Goal: Information Seeking & Learning: Learn about a topic

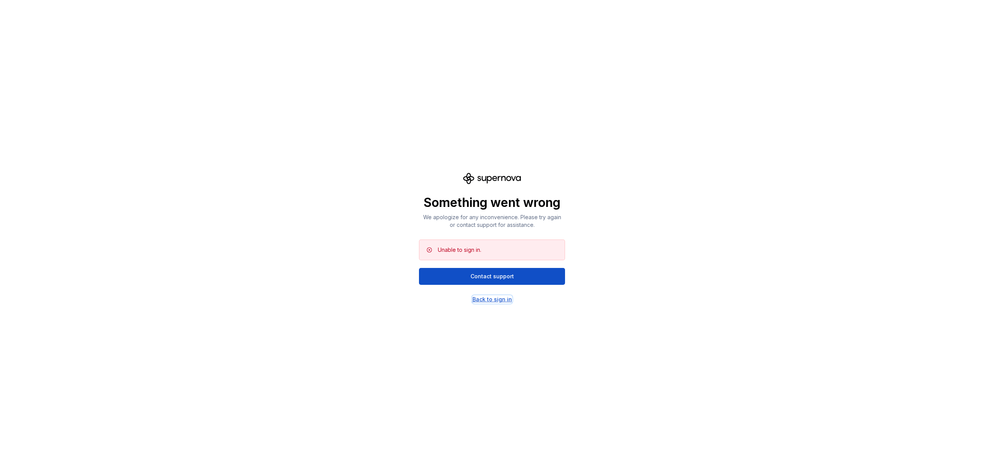
click at [500, 301] on div "Back to sign in" at bounding box center [492, 300] width 40 height 8
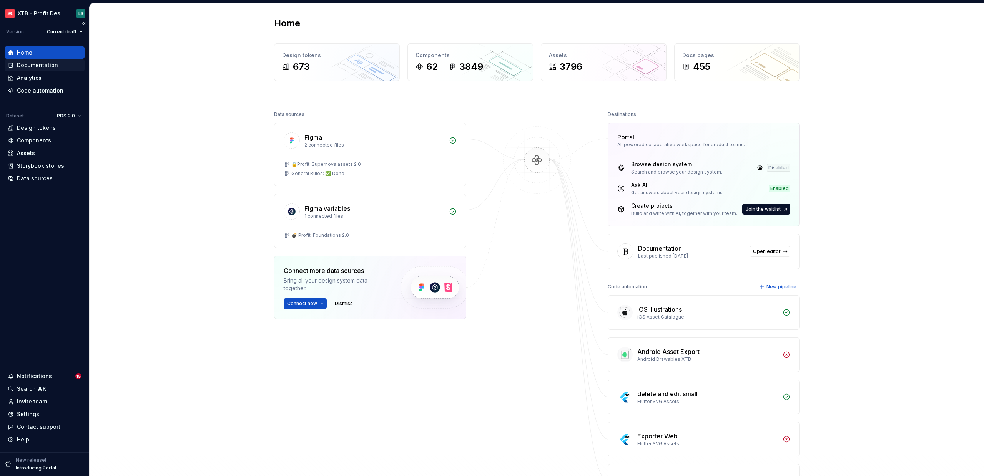
click at [33, 62] on div "Documentation" at bounding box center [37, 65] width 41 height 8
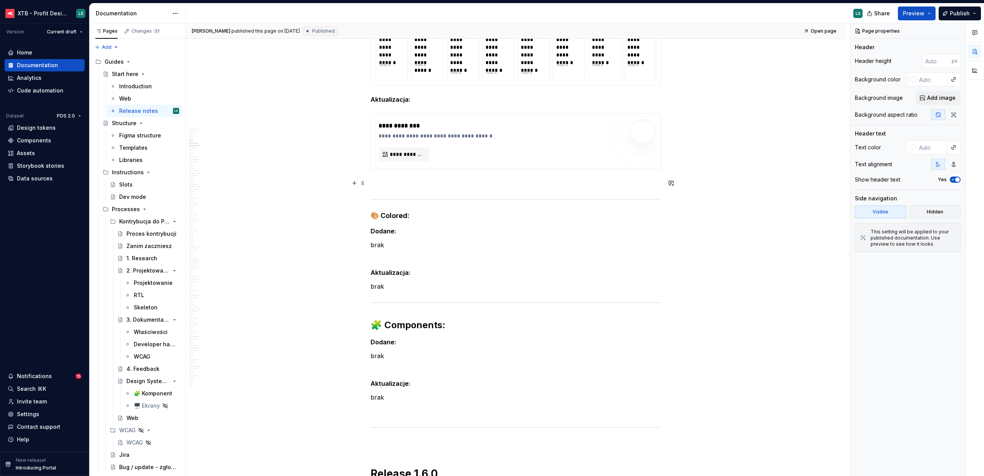
scroll to position [1058, 0]
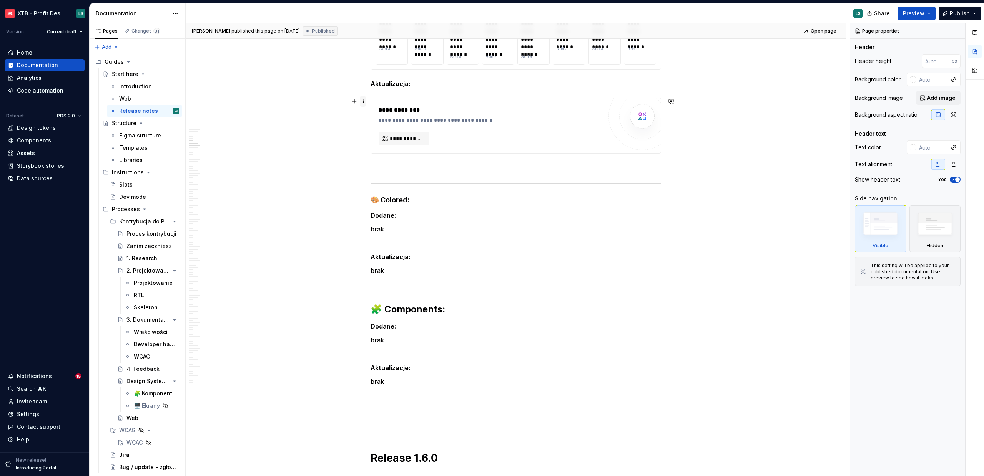
click at [364, 103] on span at bounding box center [363, 101] width 6 height 11
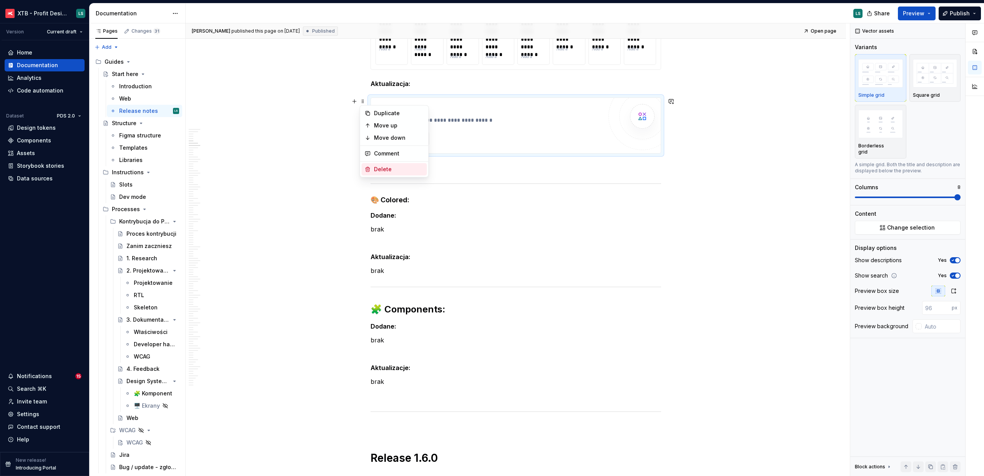
click at [400, 168] on div "Delete" at bounding box center [399, 170] width 50 height 8
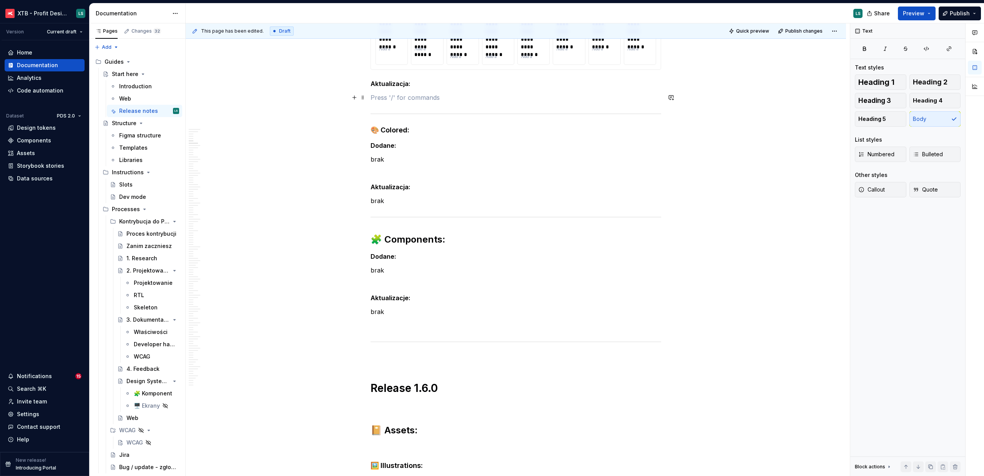
type textarea "*"
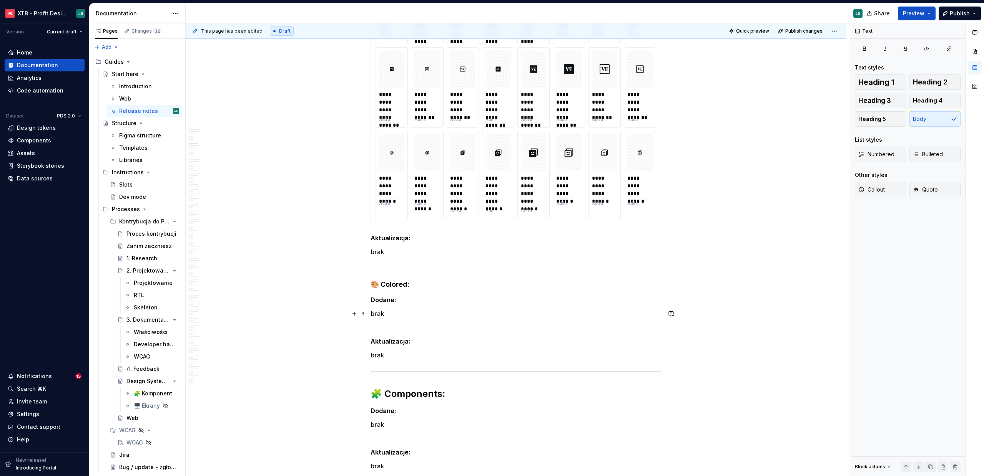
scroll to position [902, 0]
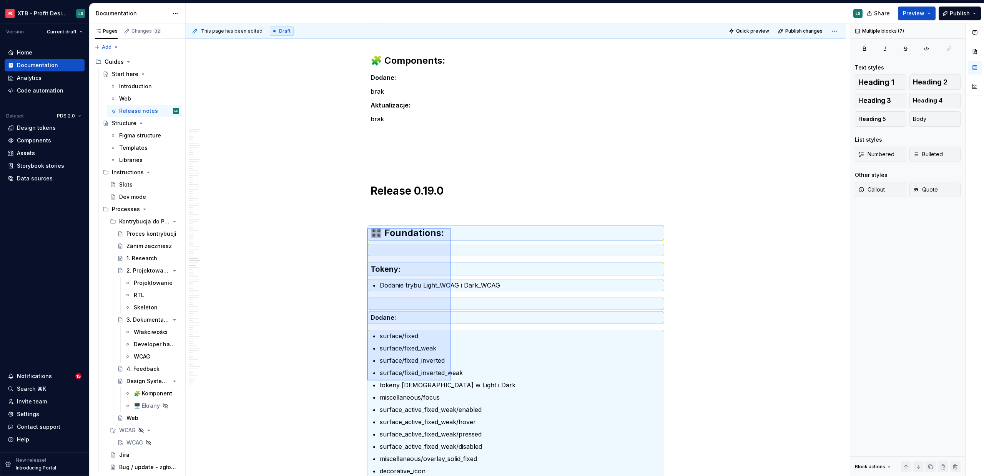
drag, startPoint x: 433, startPoint y: 251, endPoint x: 496, endPoint y: 294, distance: 76.6
click at [453, 384] on div "This page has been edited. Draft Quick preview Publish changes Start here Edit …" at bounding box center [518, 249] width 664 height 453
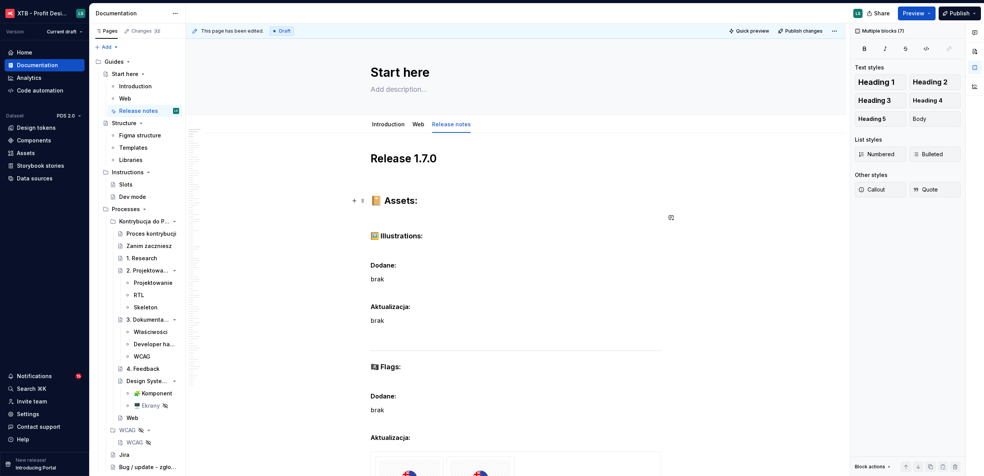
click at [393, 173] on p "To enrich screen reader interactions, please activate Accessibility in Grammarl…" at bounding box center [515, 176] width 290 height 9
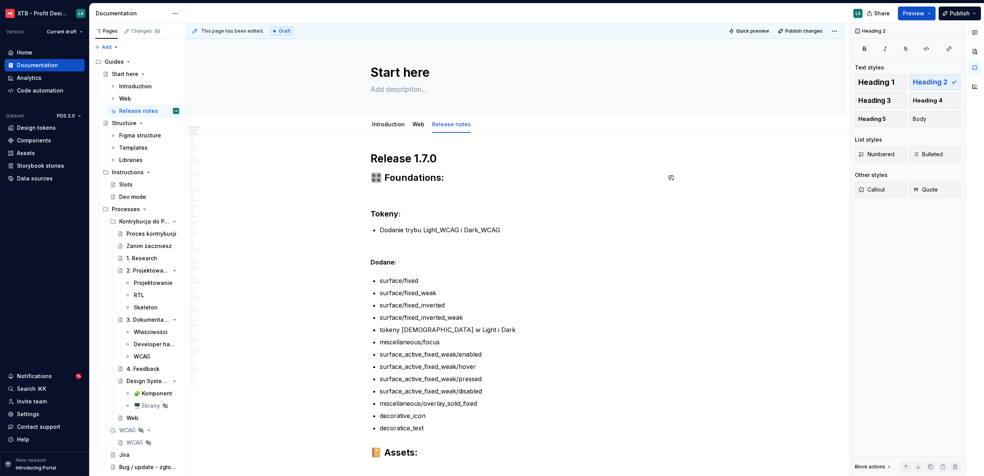
click at [451, 165] on h1 "Release 1.7.0" at bounding box center [515, 159] width 290 height 14
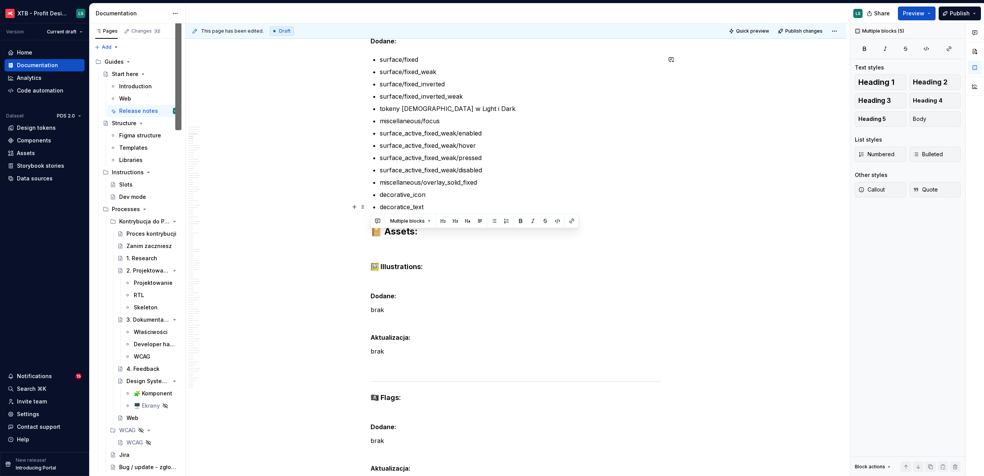
drag, startPoint x: 371, startPoint y: 239, endPoint x: 484, endPoint y: 204, distance: 118.0
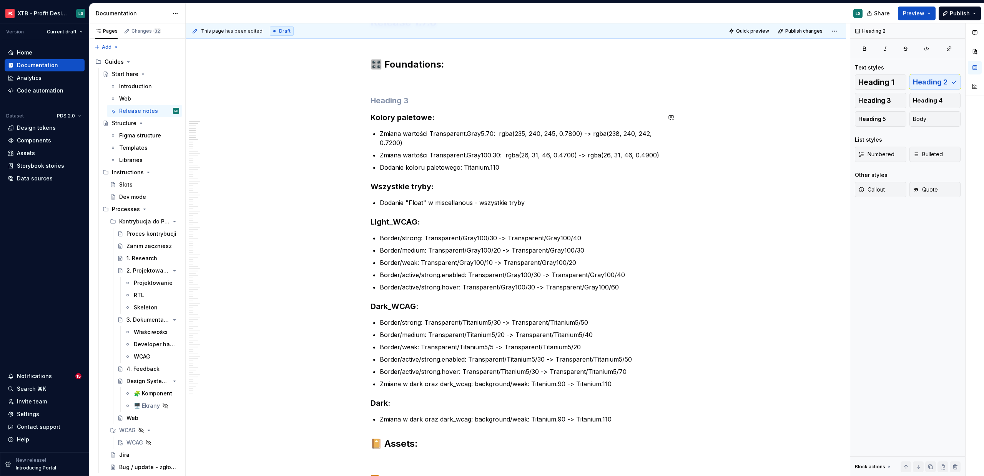
click at [402, 101] on h3 "To enrich screen reader interactions, please activate Accessibility in Grammarl…" at bounding box center [515, 100] width 290 height 11
click at [405, 116] on strong "Kolory paletowe:" at bounding box center [402, 117] width 64 height 9
click at [451, 103] on button "button" at bounding box center [456, 102] width 11 height 11
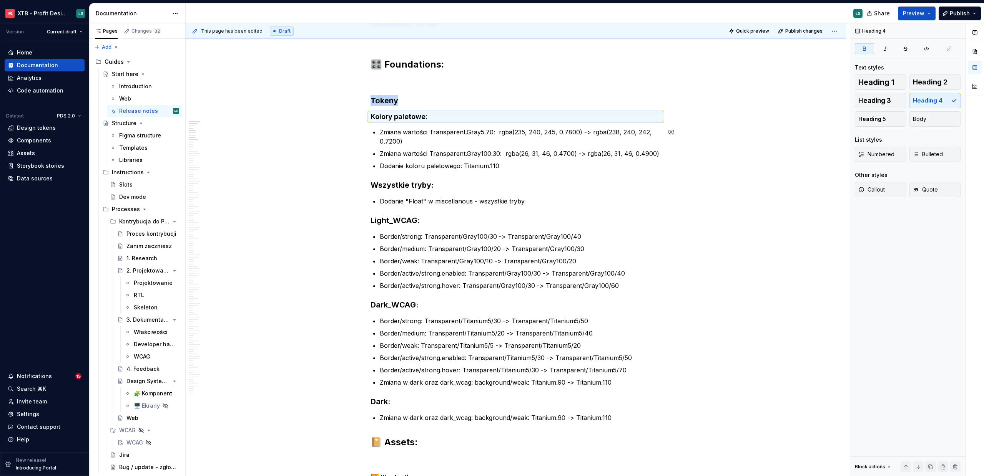
click at [409, 181] on strong "Wszystkie tryby:" at bounding box center [401, 185] width 63 height 9
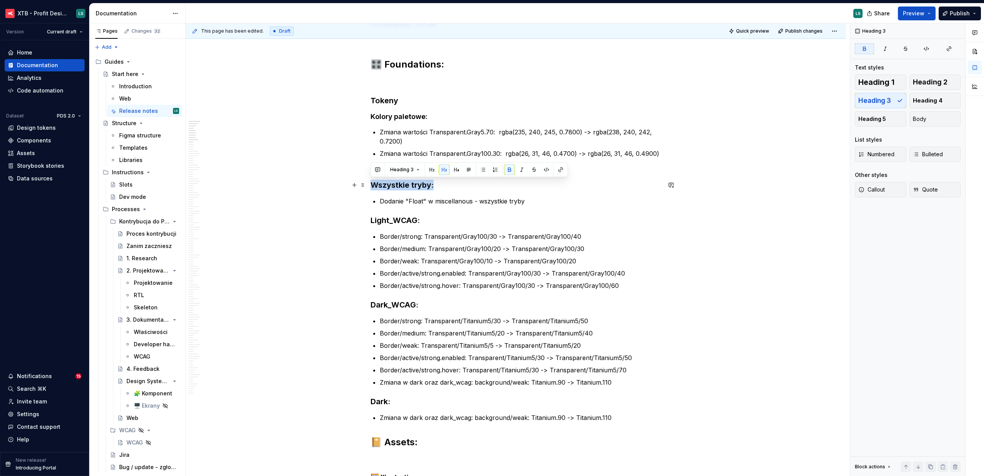
click at [409, 181] on strong "Wszystkie tryby:" at bounding box center [401, 185] width 63 height 9
click at [455, 169] on button "button" at bounding box center [456, 169] width 11 height 11
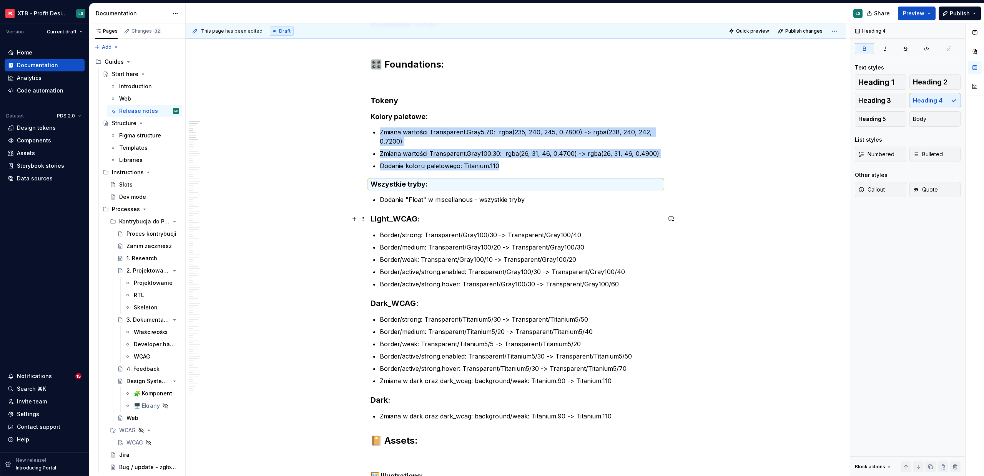
click at [410, 216] on strong "Light_WCAG:" at bounding box center [394, 218] width 49 height 9
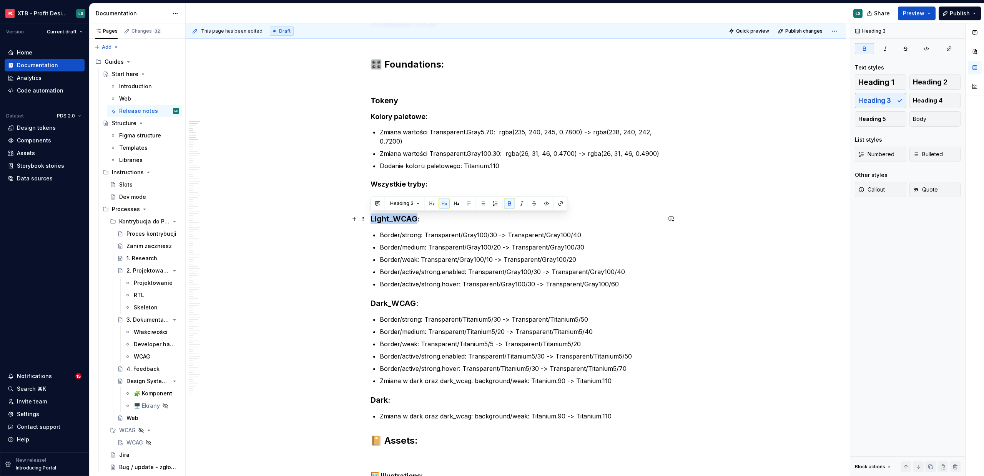
click at [410, 216] on strong "Light_WCAG:" at bounding box center [394, 218] width 49 height 9
click at [411, 216] on strong "Light_WCAG:" at bounding box center [394, 218] width 49 height 9
click at [455, 205] on button "button" at bounding box center [456, 203] width 11 height 11
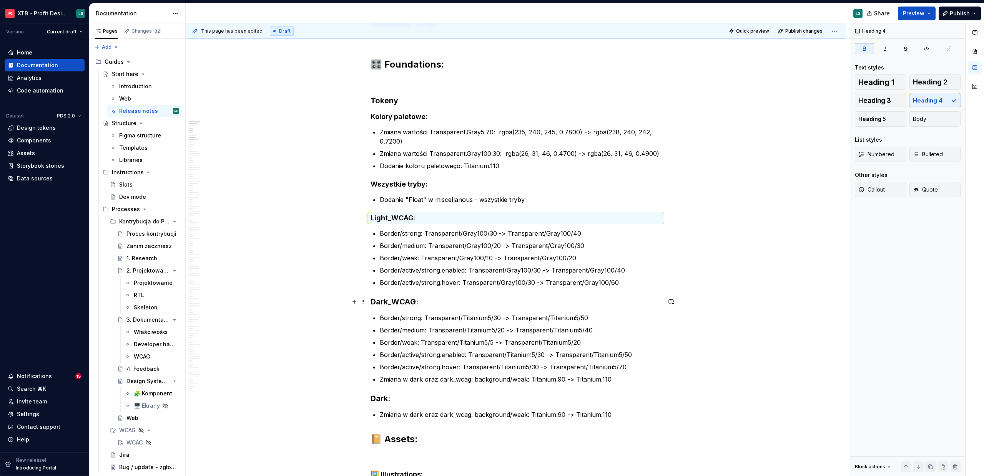
click at [393, 299] on strong "Dark_WCAG:" at bounding box center [394, 301] width 48 height 9
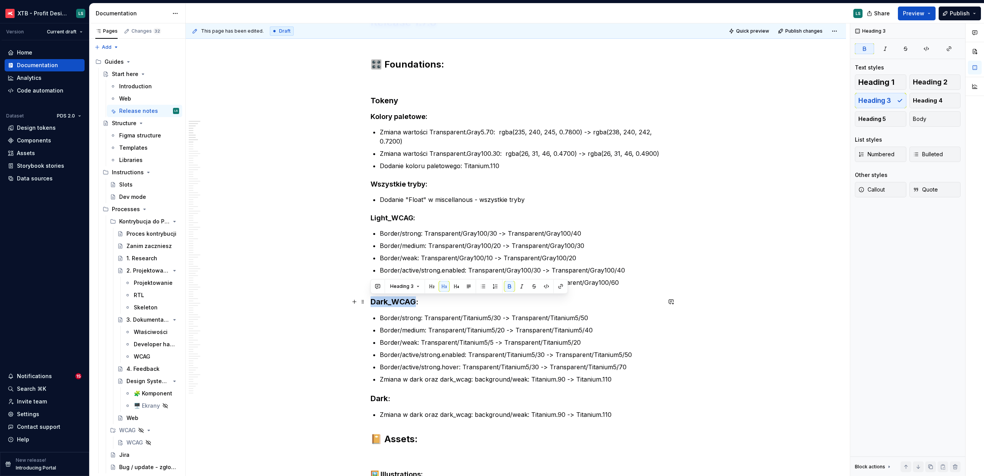
click at [393, 299] on strong "Dark_WCAG:" at bounding box center [394, 301] width 48 height 9
click at [453, 284] on button "button" at bounding box center [456, 286] width 11 height 11
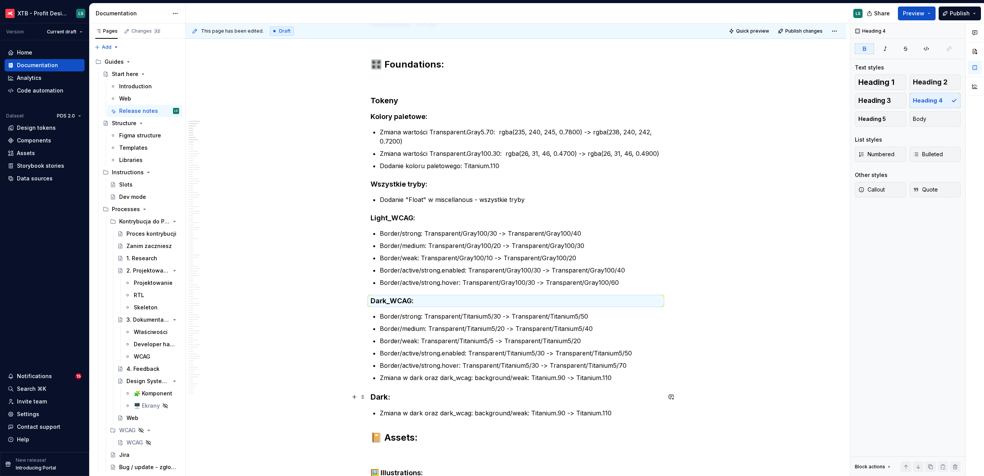
click at [377, 398] on strong "Dark:" at bounding box center [380, 397] width 20 height 9
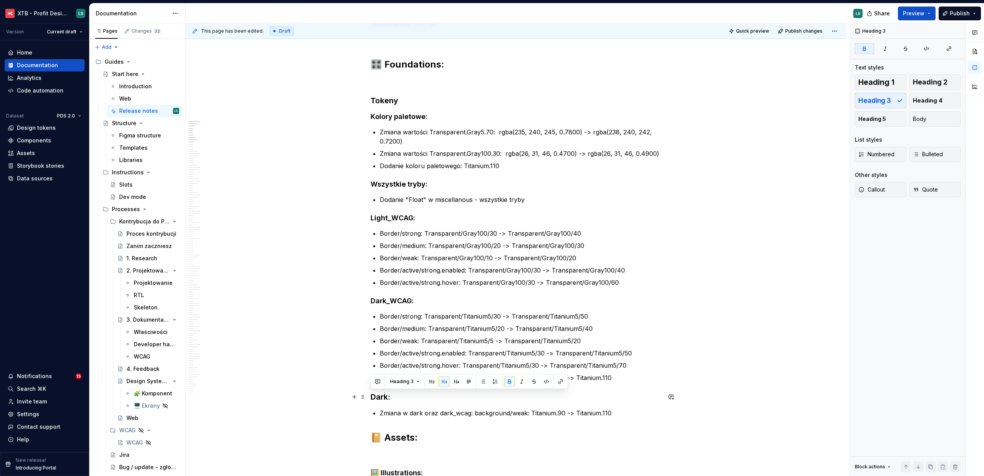
click at [377, 398] on strong "Dark:" at bounding box center [380, 397] width 20 height 9
click at [451, 382] on button "button" at bounding box center [456, 382] width 11 height 11
click at [404, 101] on h3 "Tokeny" at bounding box center [515, 100] width 290 height 11
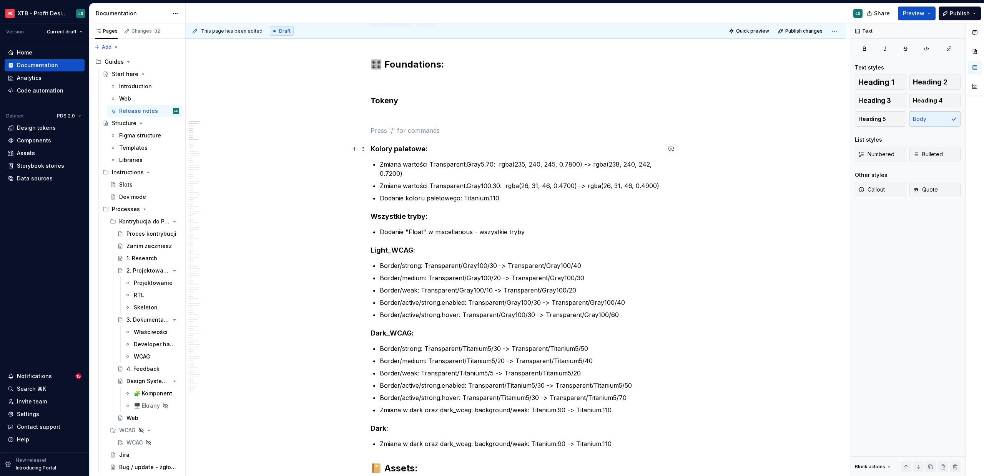
click at [442, 149] on h4 "Kolory paletowe:" at bounding box center [515, 148] width 290 height 9
click at [517, 197] on p "Dodanie koloru paletowego: Titanium.110" at bounding box center [520, 198] width 281 height 9
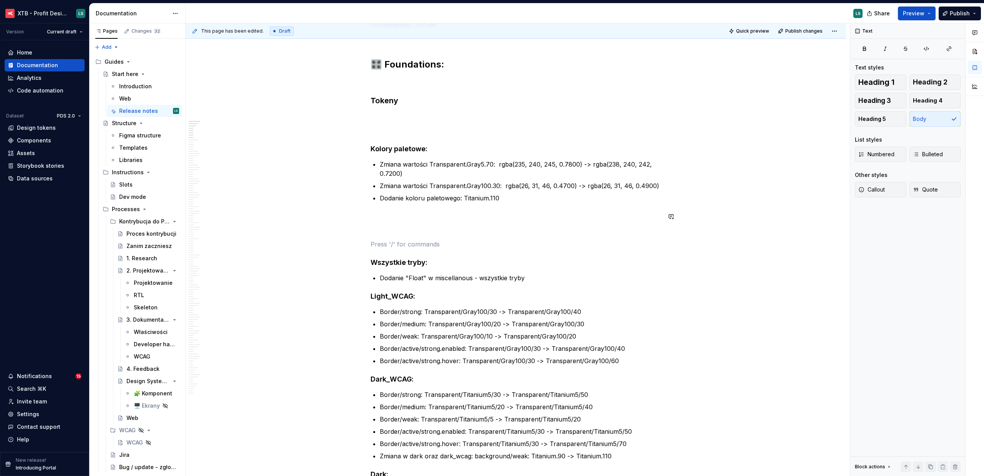
click at [490, 197] on p "Dodanie koloru paletowego: Titanium.110" at bounding box center [520, 198] width 281 height 9
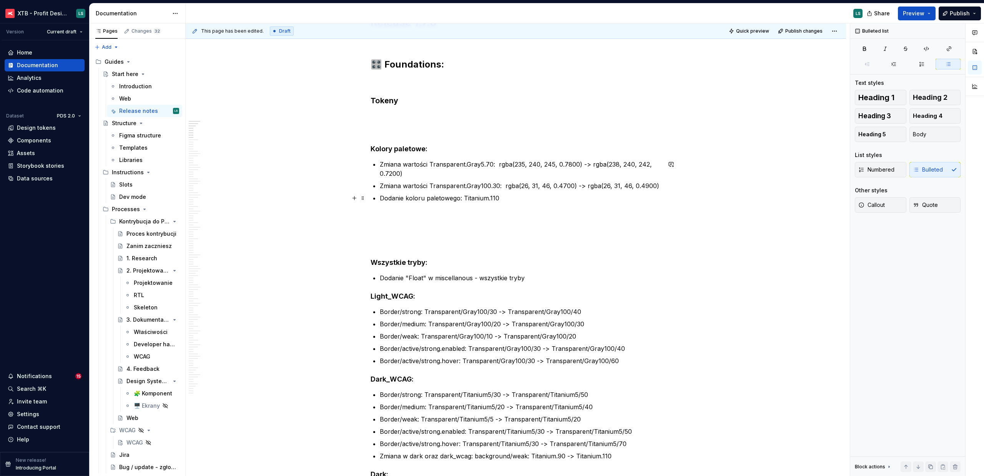
click at [524, 196] on p "Dodanie koloru paletowego: Titanium.110" at bounding box center [520, 198] width 281 height 9
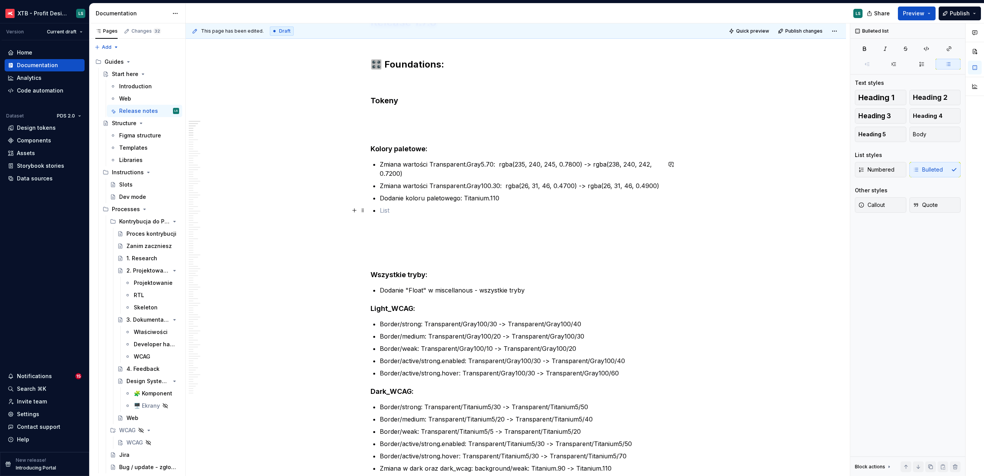
click at [440, 208] on p "To enrich screen reader interactions, please activate Accessibility in Grammarl…" at bounding box center [520, 210] width 281 height 9
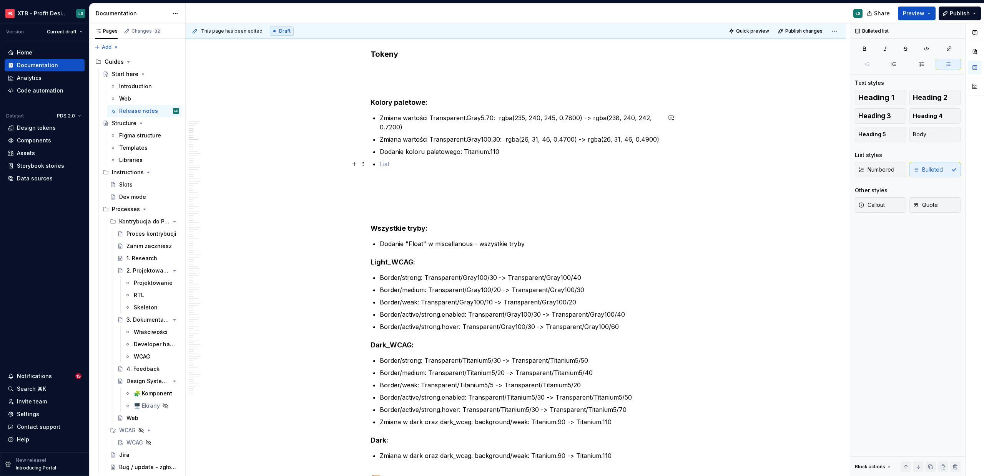
scroll to position [252, 0]
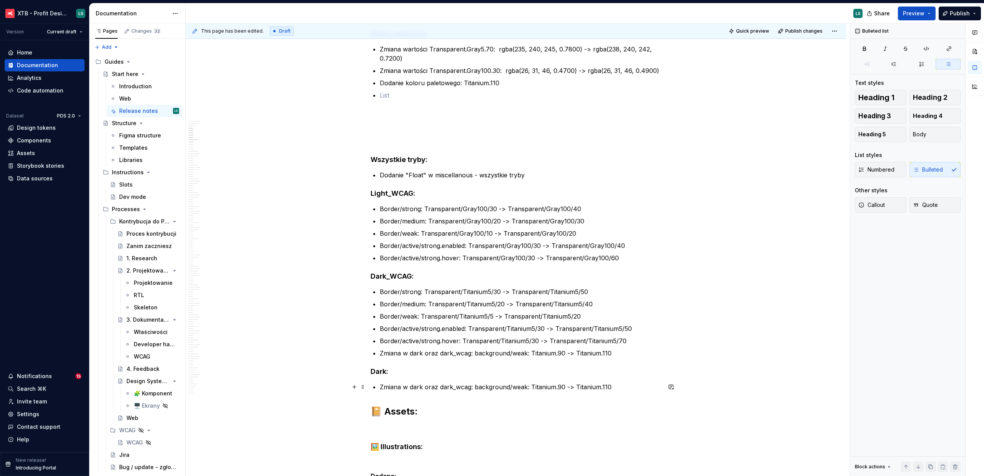
click at [621, 387] on p "Zmiana w dark oraz dark_wcag: background/weak: Titanium.90 -> Titanium.110" at bounding box center [520, 387] width 281 height 9
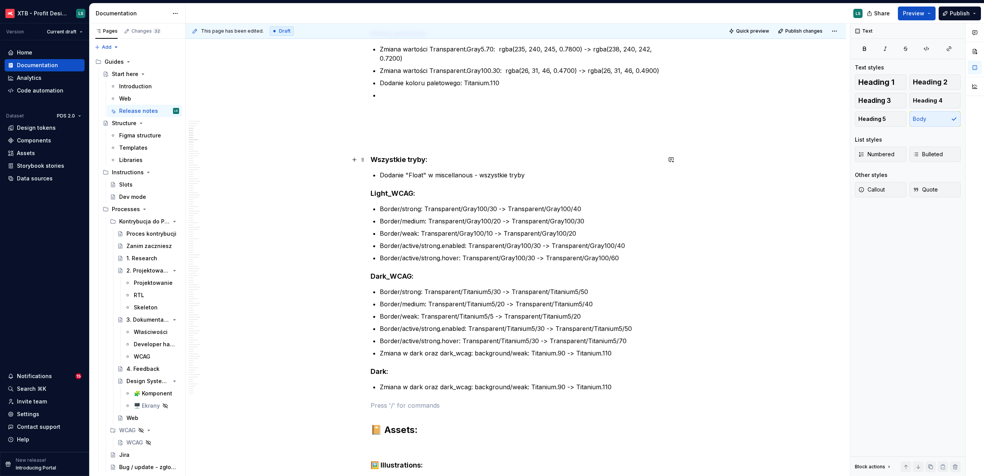
scroll to position [64, 0]
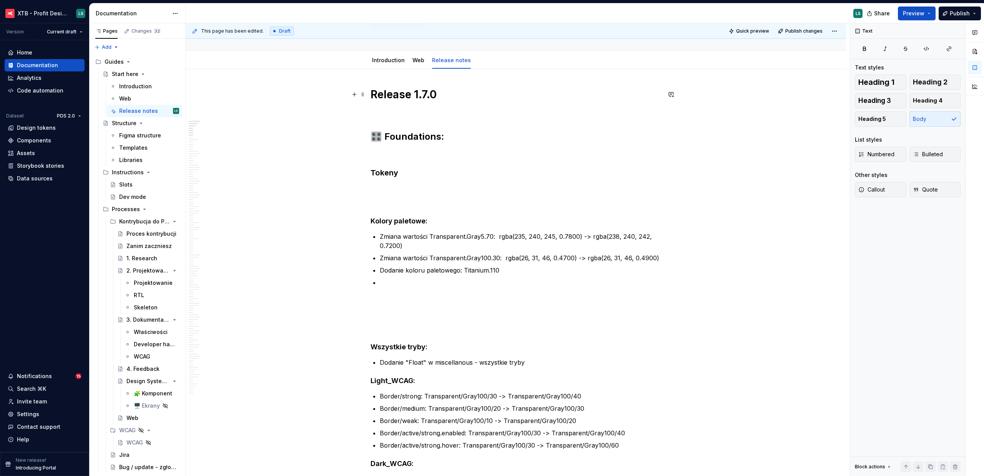
click at [443, 96] on h1 "Release 1.7.0" at bounding box center [515, 95] width 290 height 14
type textarea "*"
